Goal: Task Accomplishment & Management: Use online tool/utility

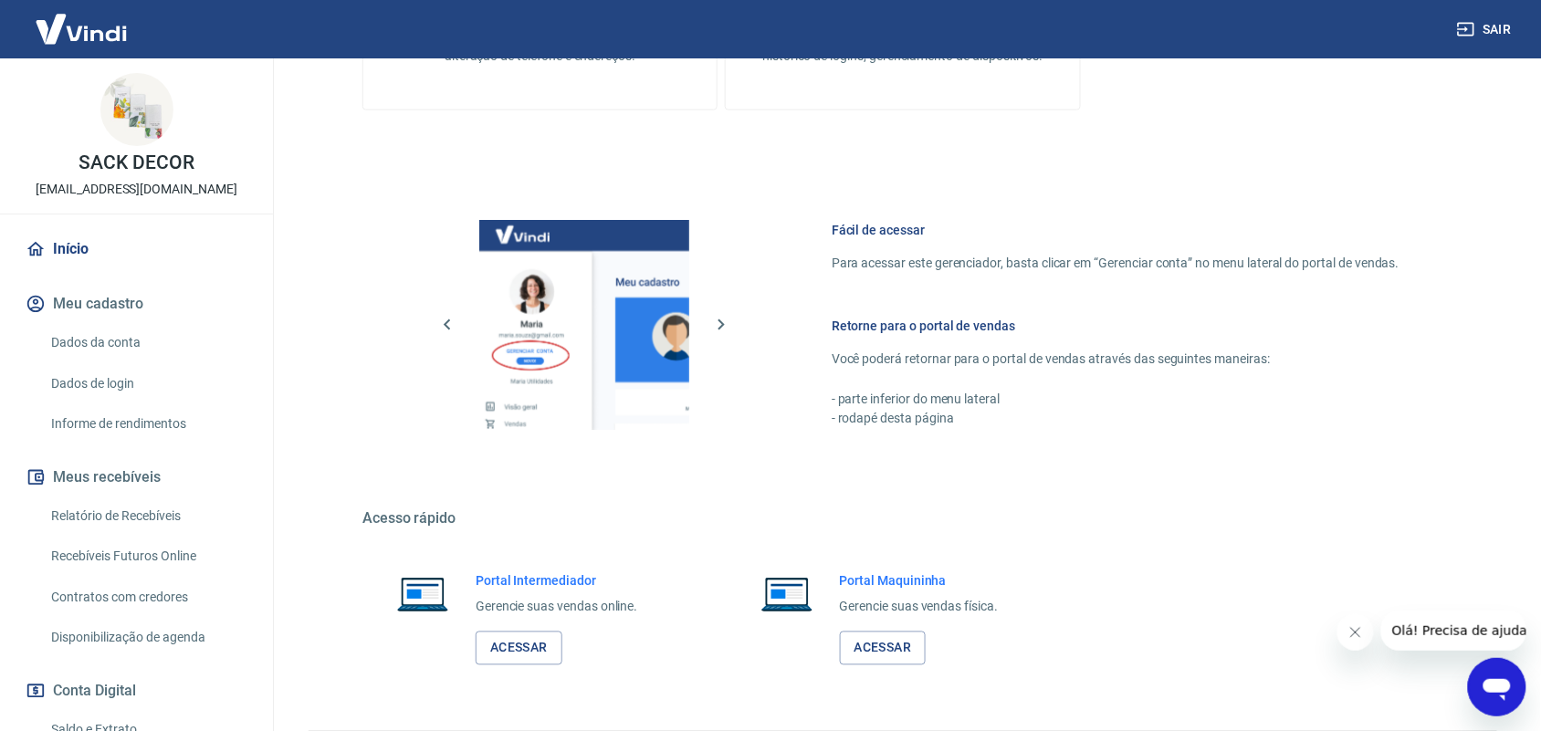
scroll to position [692, 0]
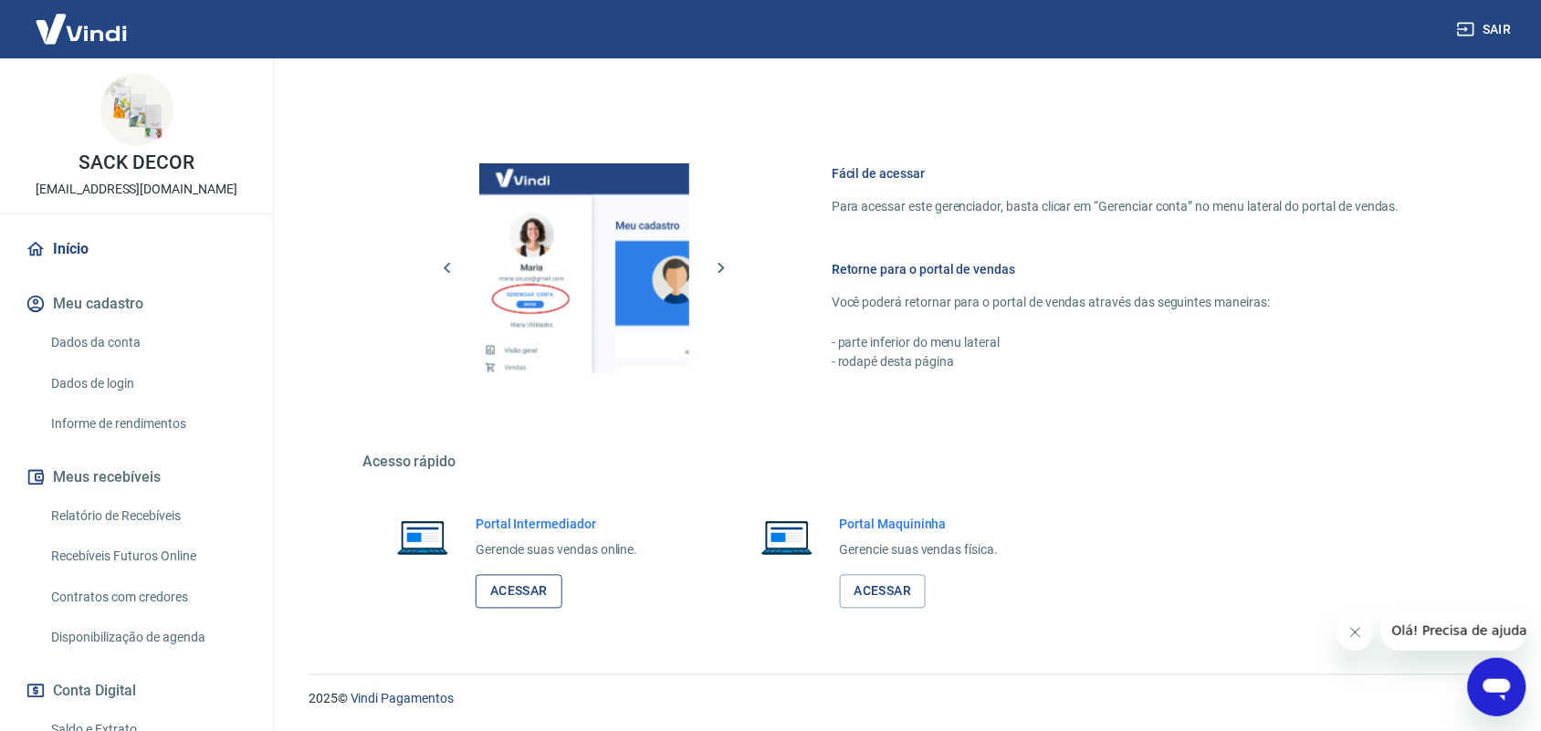
click at [522, 587] on link "Acessar" at bounding box center [519, 592] width 87 height 34
